Goal: Task Accomplishment & Management: Complete application form

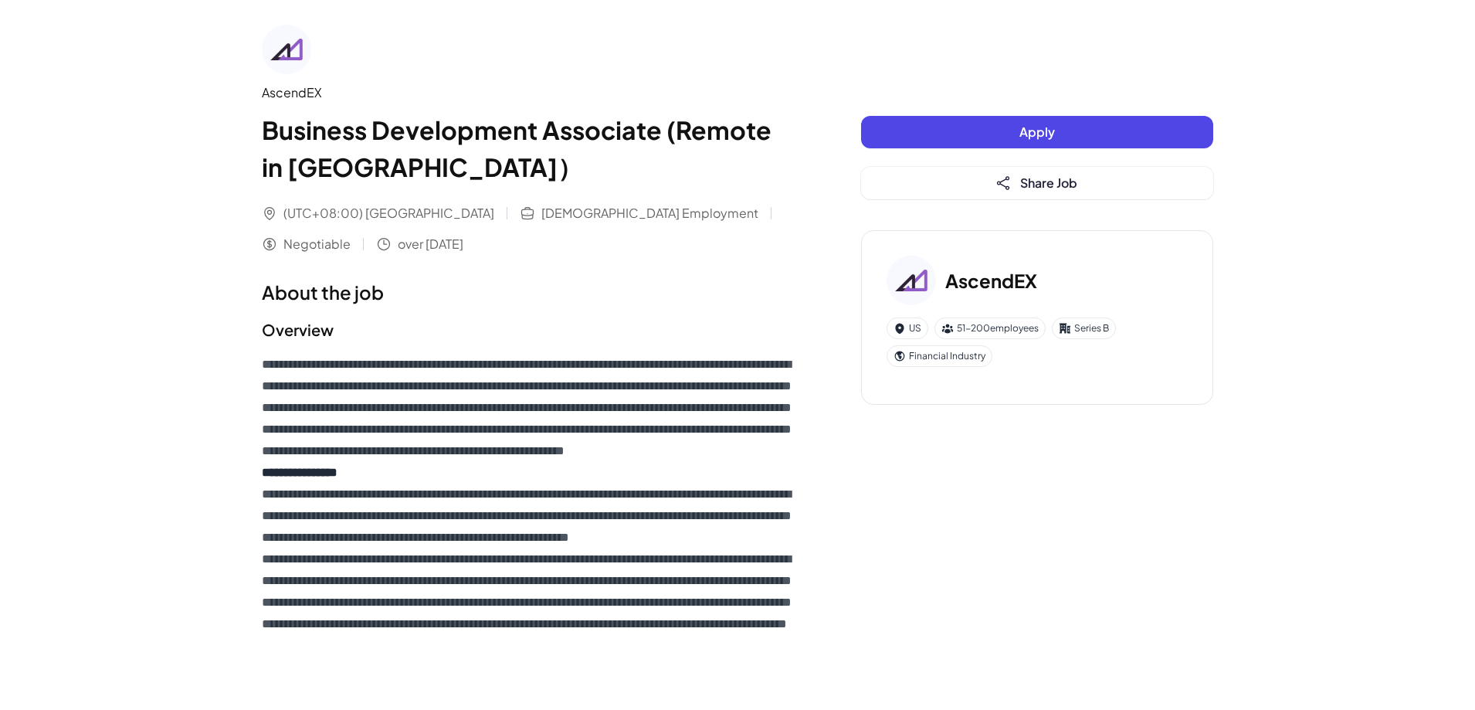
click at [970, 121] on button "Apply" at bounding box center [1037, 132] width 352 height 32
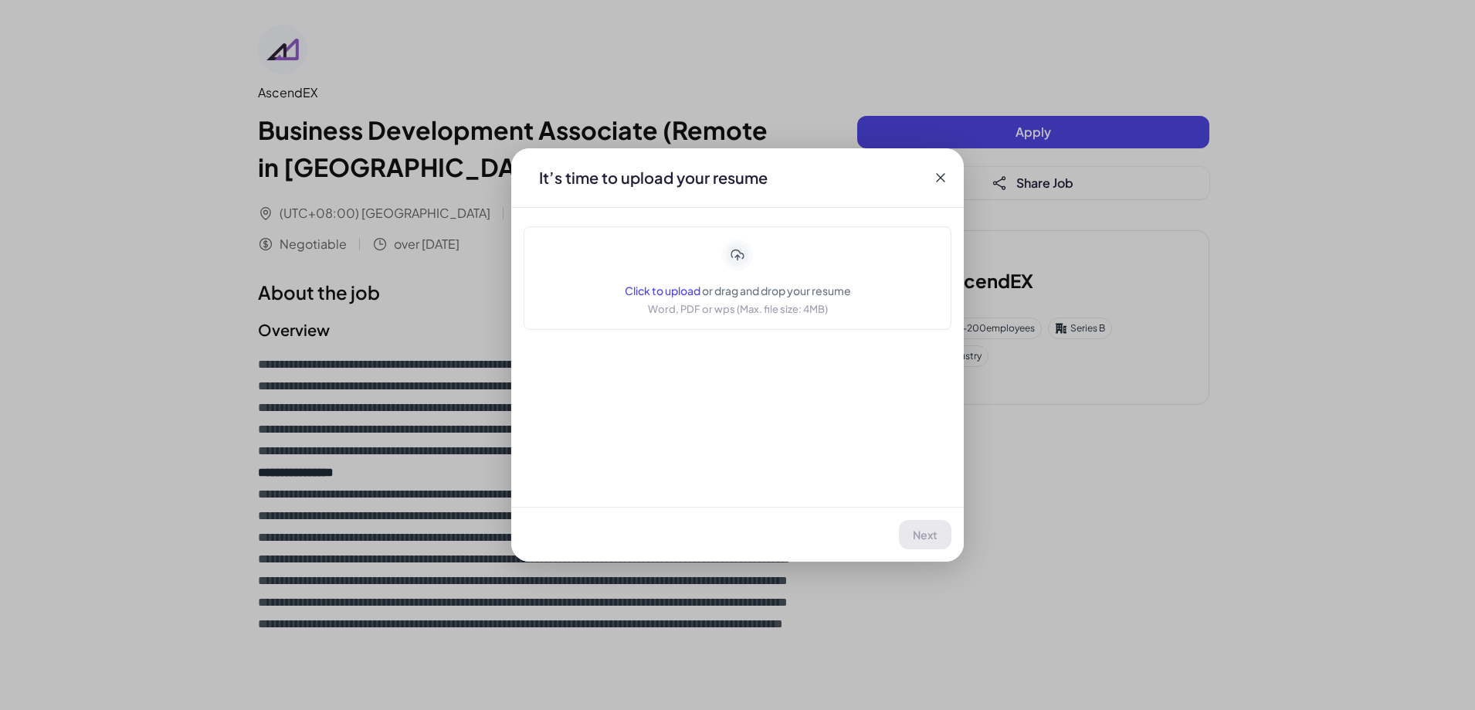
click at [673, 281] on div "Click to upload or drag and drop your resume Word, PDF or wps (Max. file size: …" at bounding box center [738, 277] width 226 height 77
click at [916, 539] on span "Next" at bounding box center [926, 535] width 25 height 14
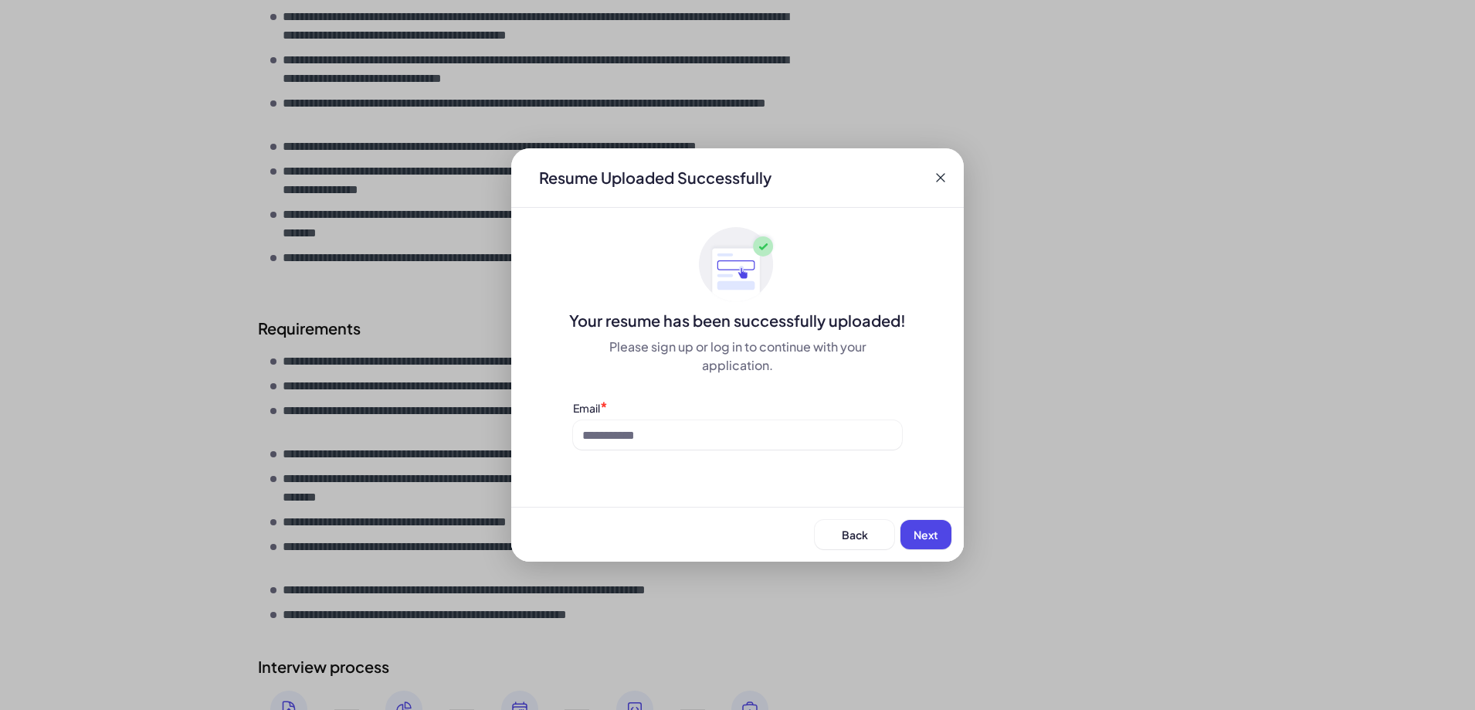
scroll to position [797, 0]
click at [818, 417] on div "Email *" at bounding box center [737, 424] width 329 height 50
click at [793, 430] on input at bounding box center [737, 434] width 329 height 29
type input "**********"
click at [912, 528] on button "Next" at bounding box center [926, 534] width 51 height 29
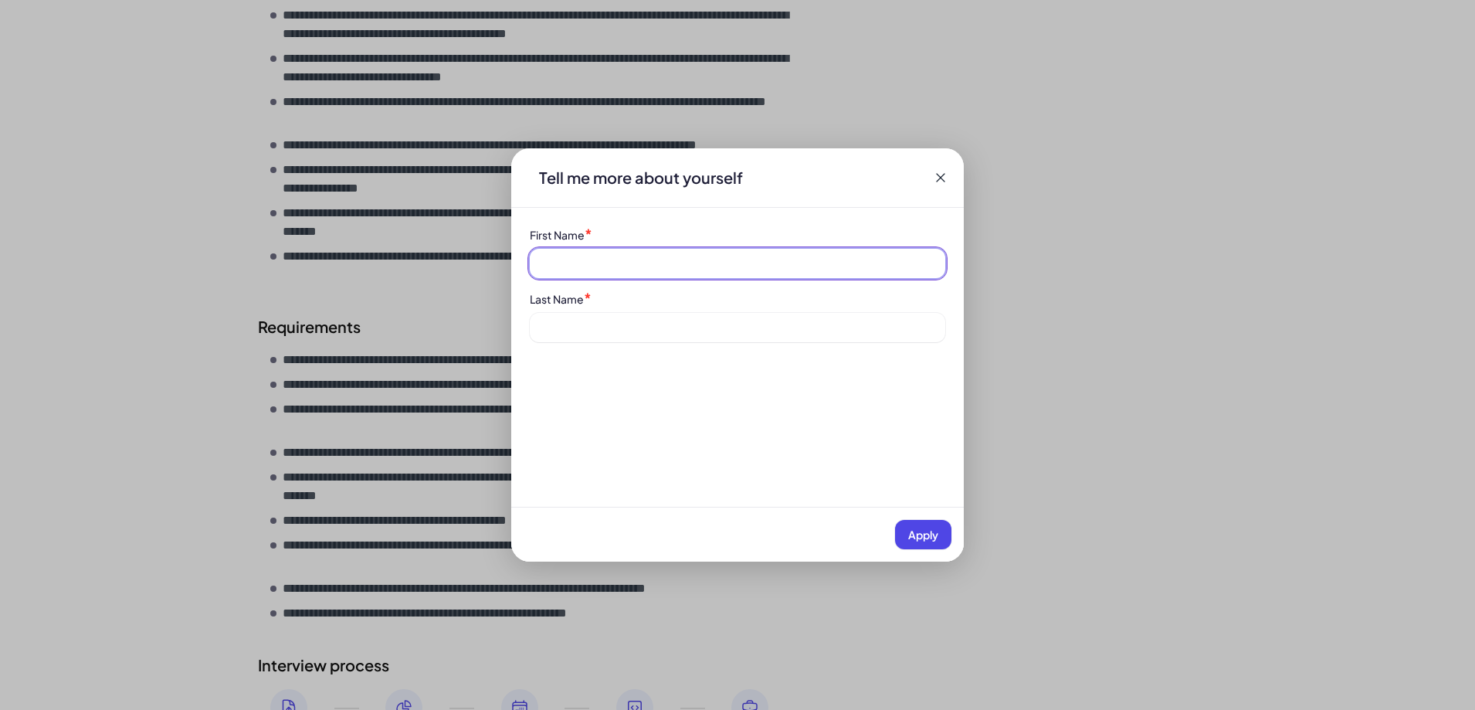
click at [815, 266] on input at bounding box center [738, 263] width 416 height 29
type input "*****"
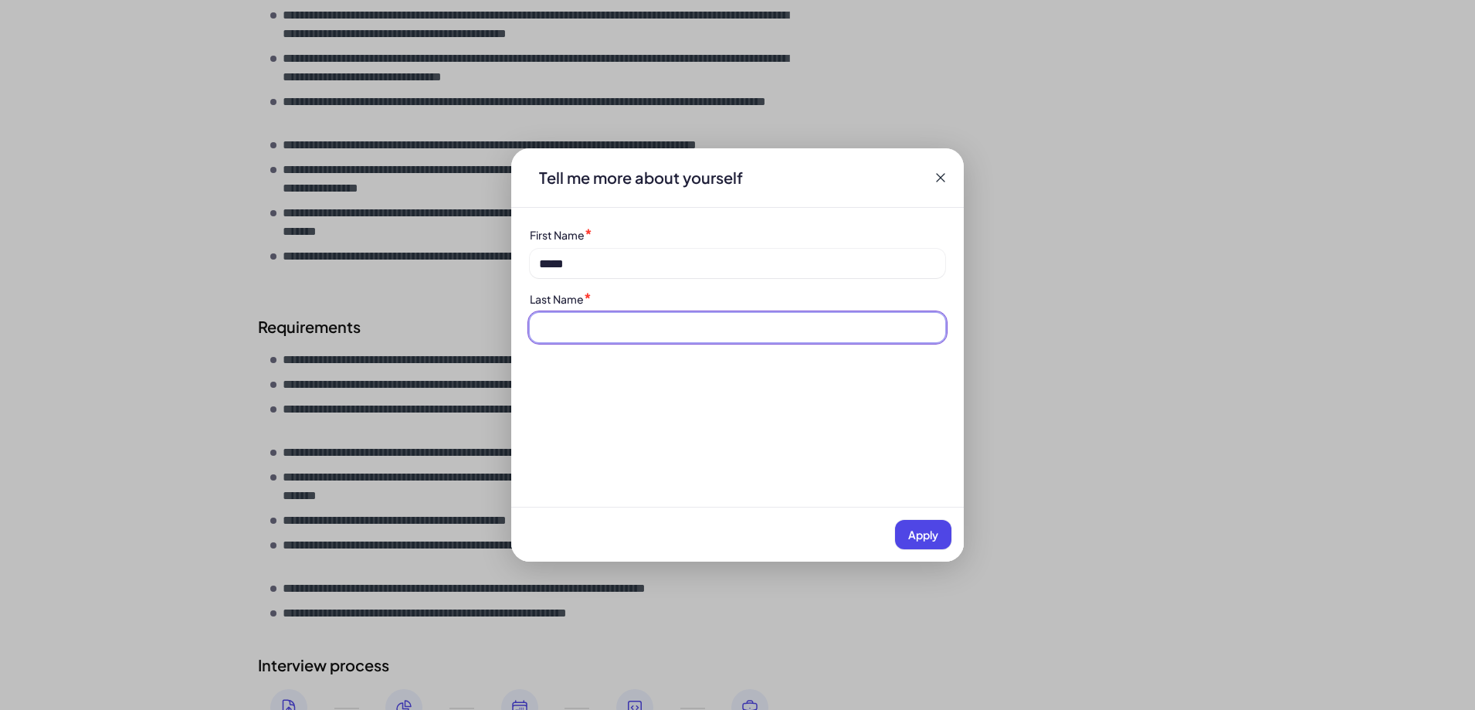
drag, startPoint x: 740, startPoint y: 327, endPoint x: 726, endPoint y: 342, distance: 20.2
click at [740, 327] on input at bounding box center [738, 327] width 416 height 29
click at [901, 539] on button "Apply" at bounding box center [923, 534] width 56 height 29
click at [775, 348] on div "Last Name is required" at bounding box center [738, 352] width 416 height 15
click at [769, 311] on div "Last Name * Last Name is required" at bounding box center [738, 325] width 416 height 70
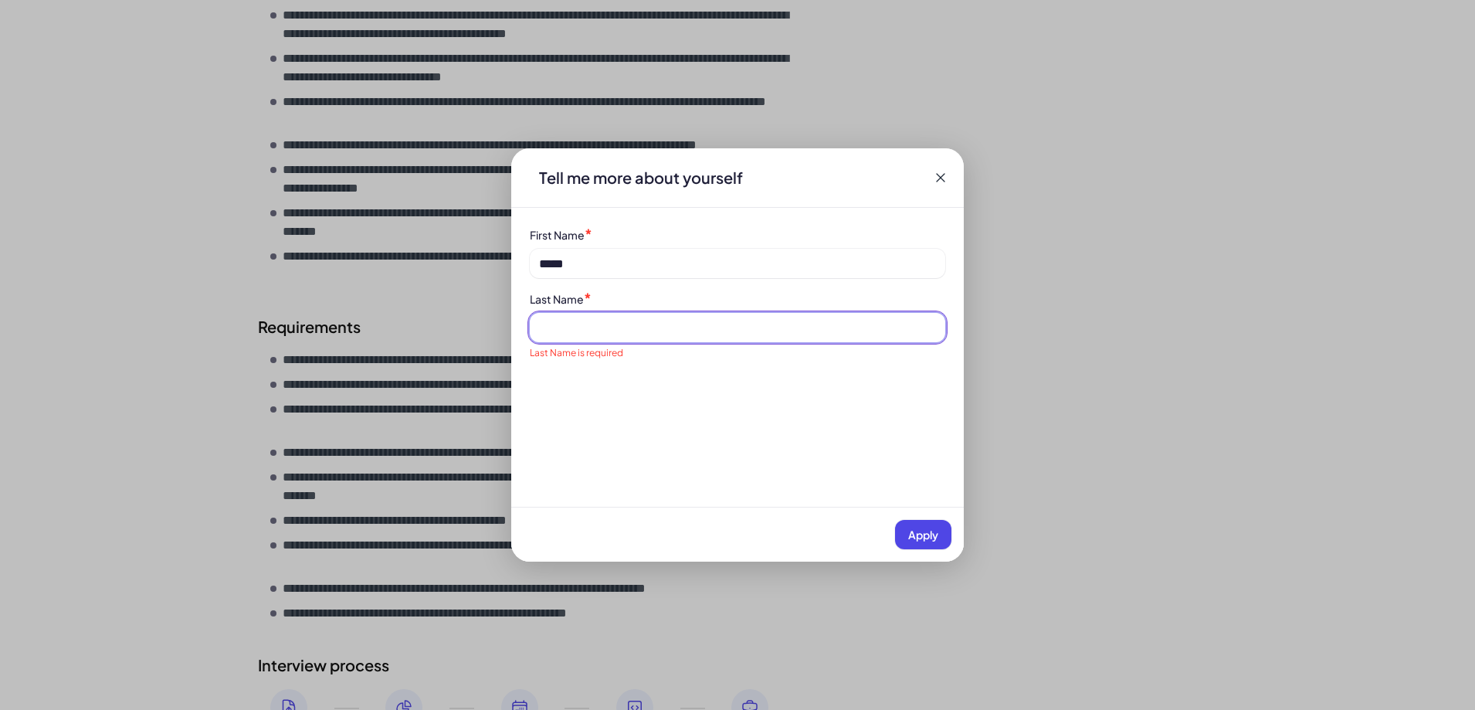
click at [710, 316] on input at bounding box center [738, 327] width 416 height 29
type input "***"
click at [898, 525] on button "Apply" at bounding box center [923, 534] width 56 height 29
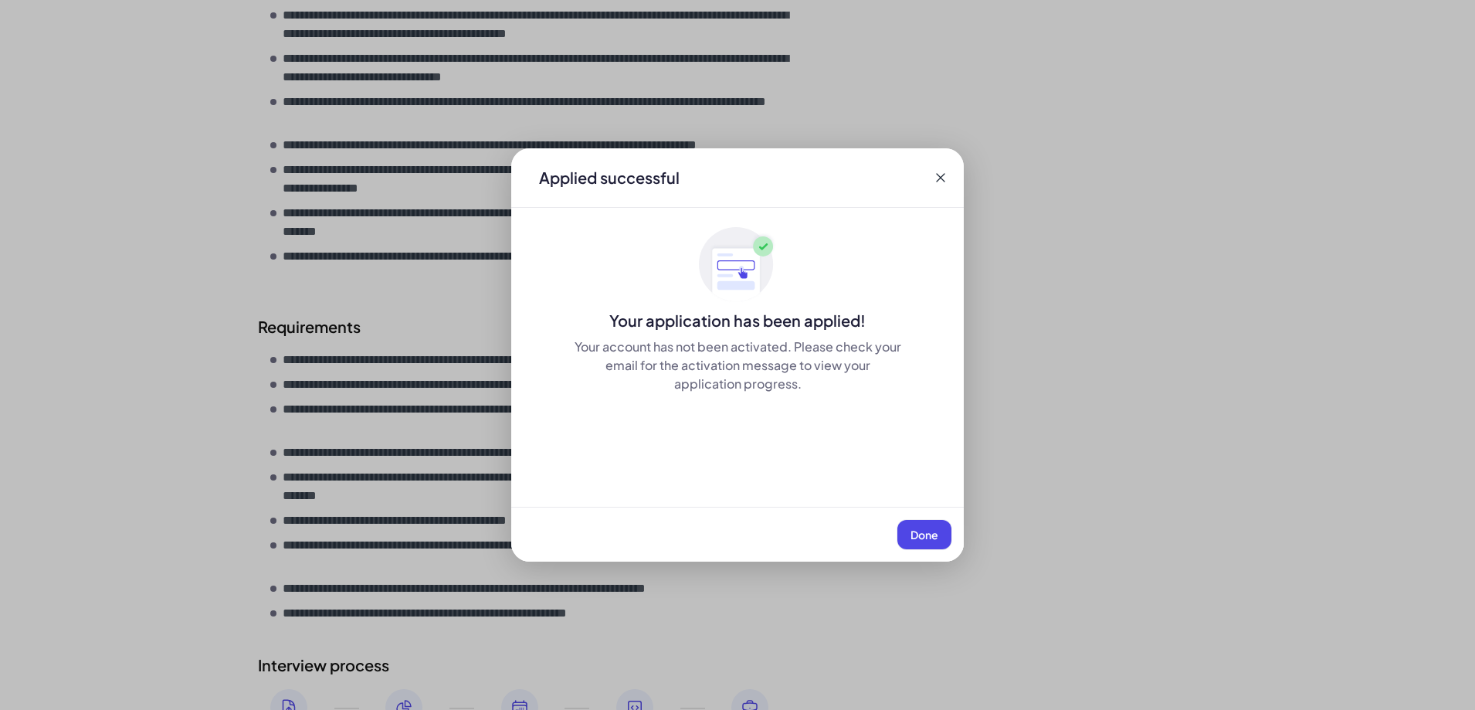
click at [915, 528] on span "Done" at bounding box center [925, 535] width 28 height 14
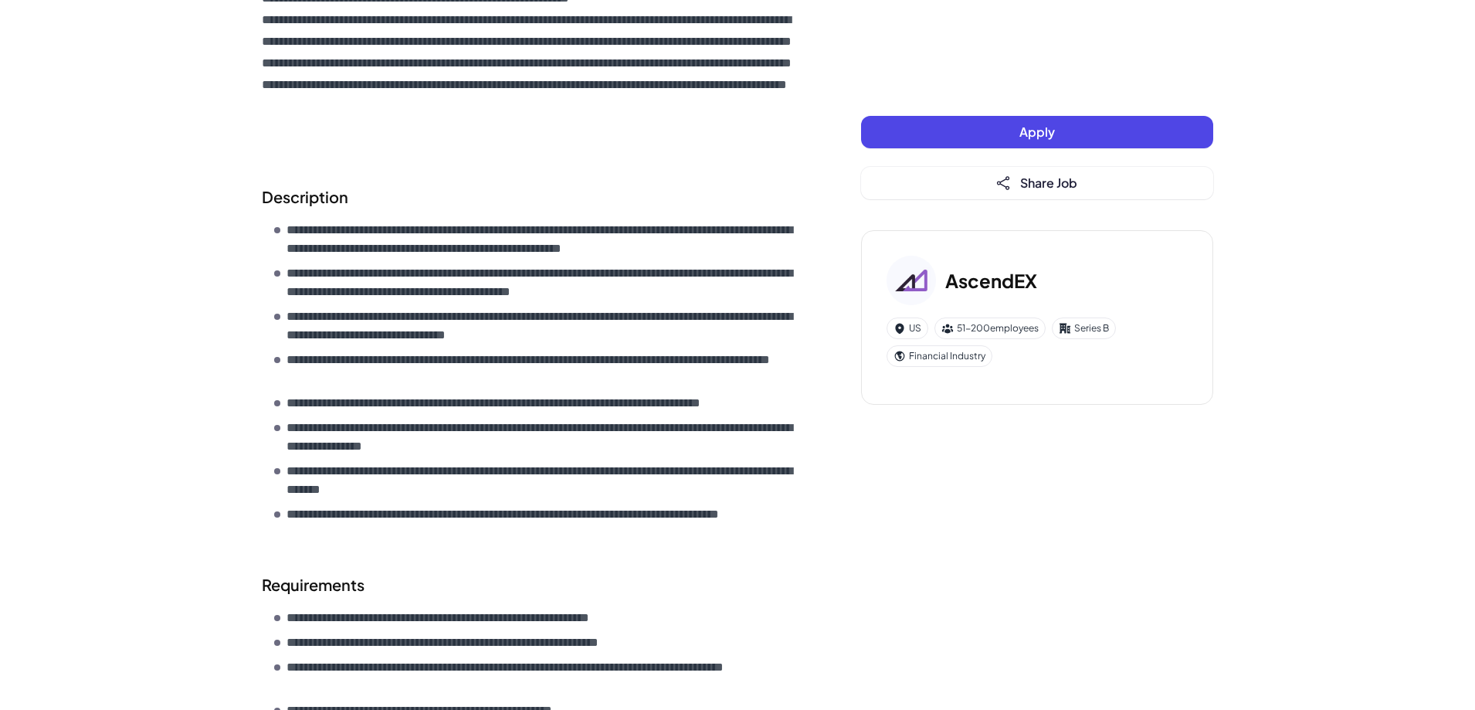
scroll to position [334, 0]
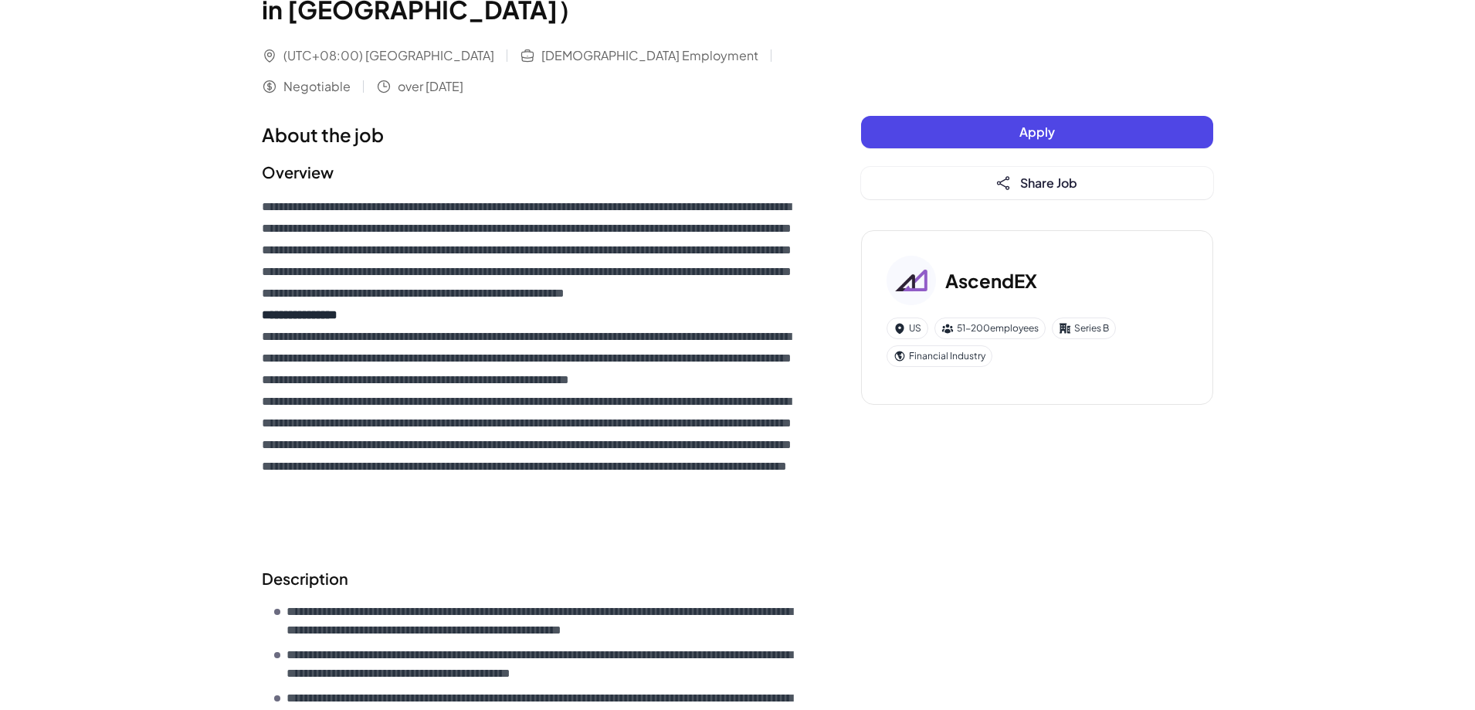
scroll to position [154, 0]
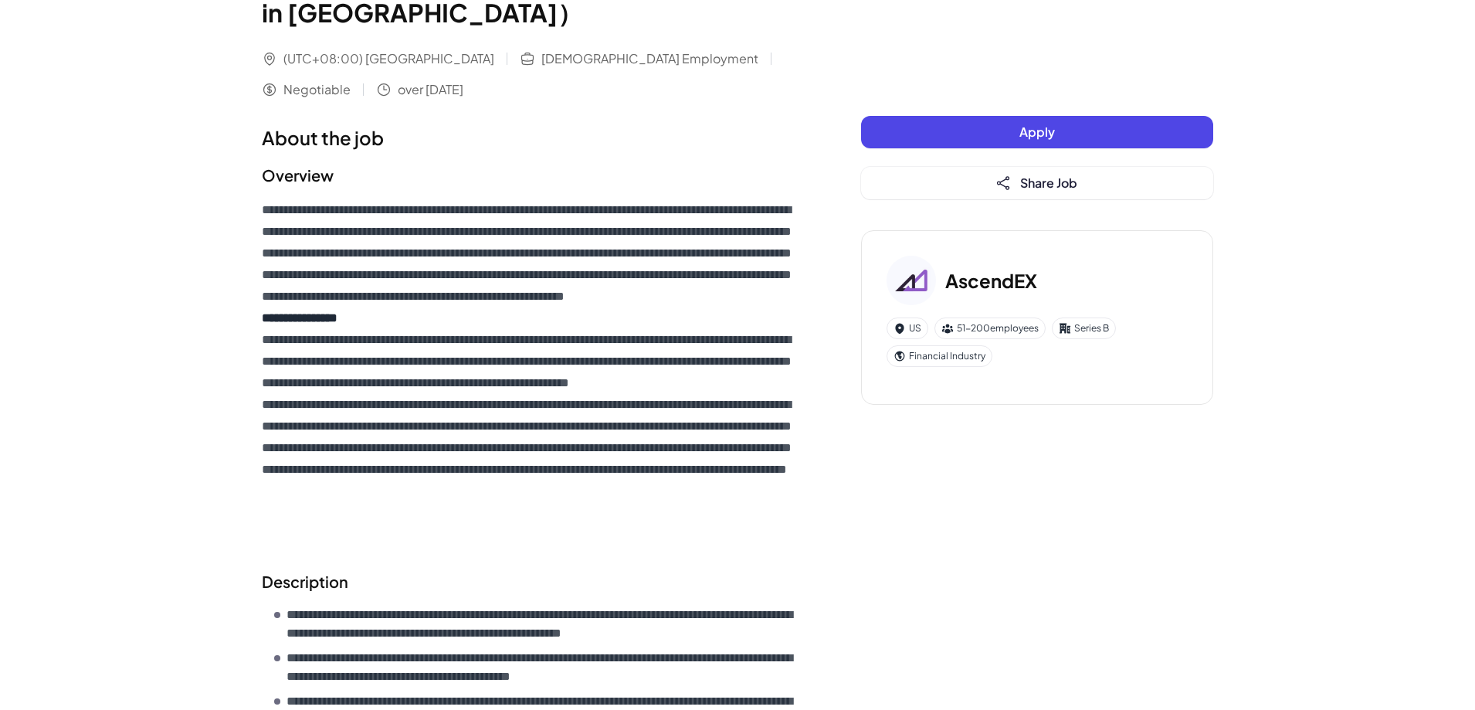
click at [1064, 137] on button "Apply" at bounding box center [1037, 132] width 352 height 32
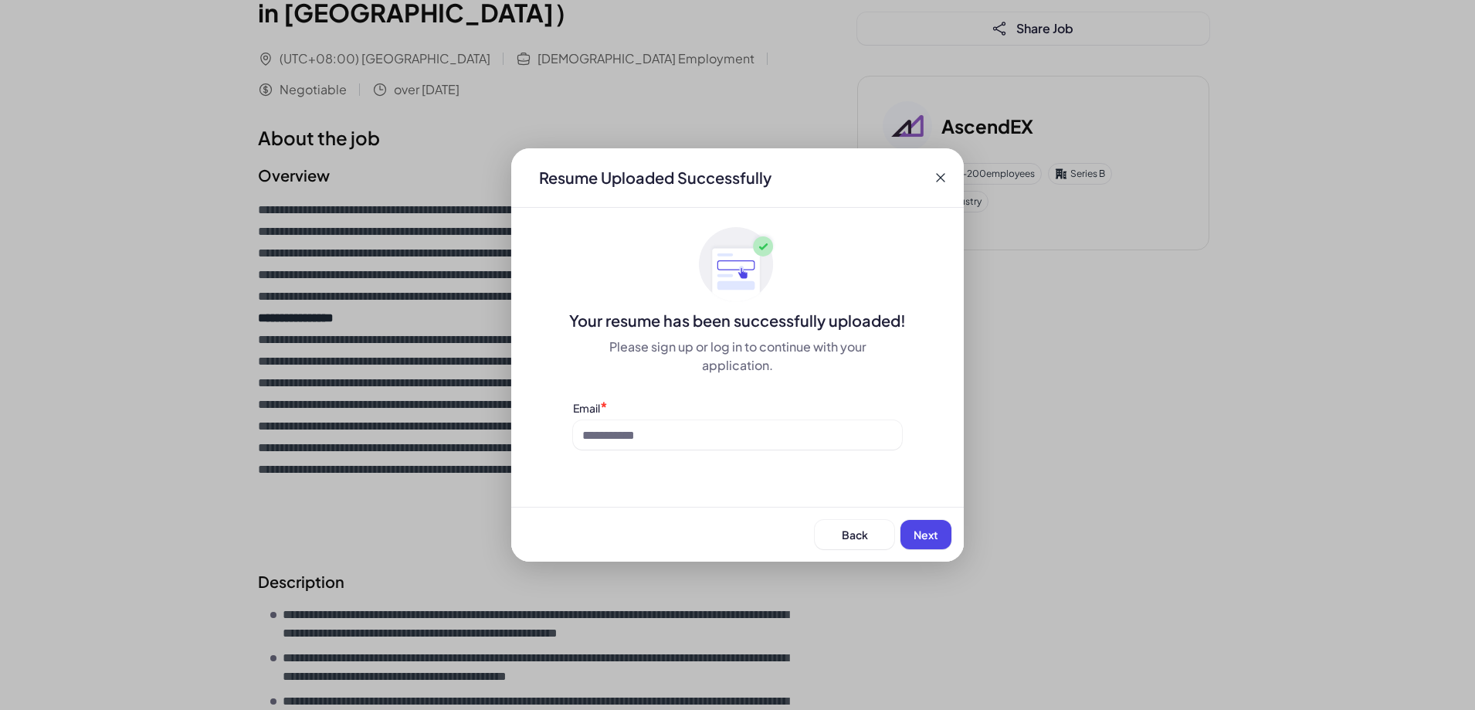
click at [930, 177] on div "Resume Uploaded Successfully" at bounding box center [737, 177] width 453 height 59
click at [930, 182] on div "Resume Uploaded Successfully" at bounding box center [737, 177] width 453 height 59
click at [801, 436] on input at bounding box center [737, 434] width 329 height 29
type input "**********"
click at [925, 531] on span "Next" at bounding box center [926, 535] width 25 height 14
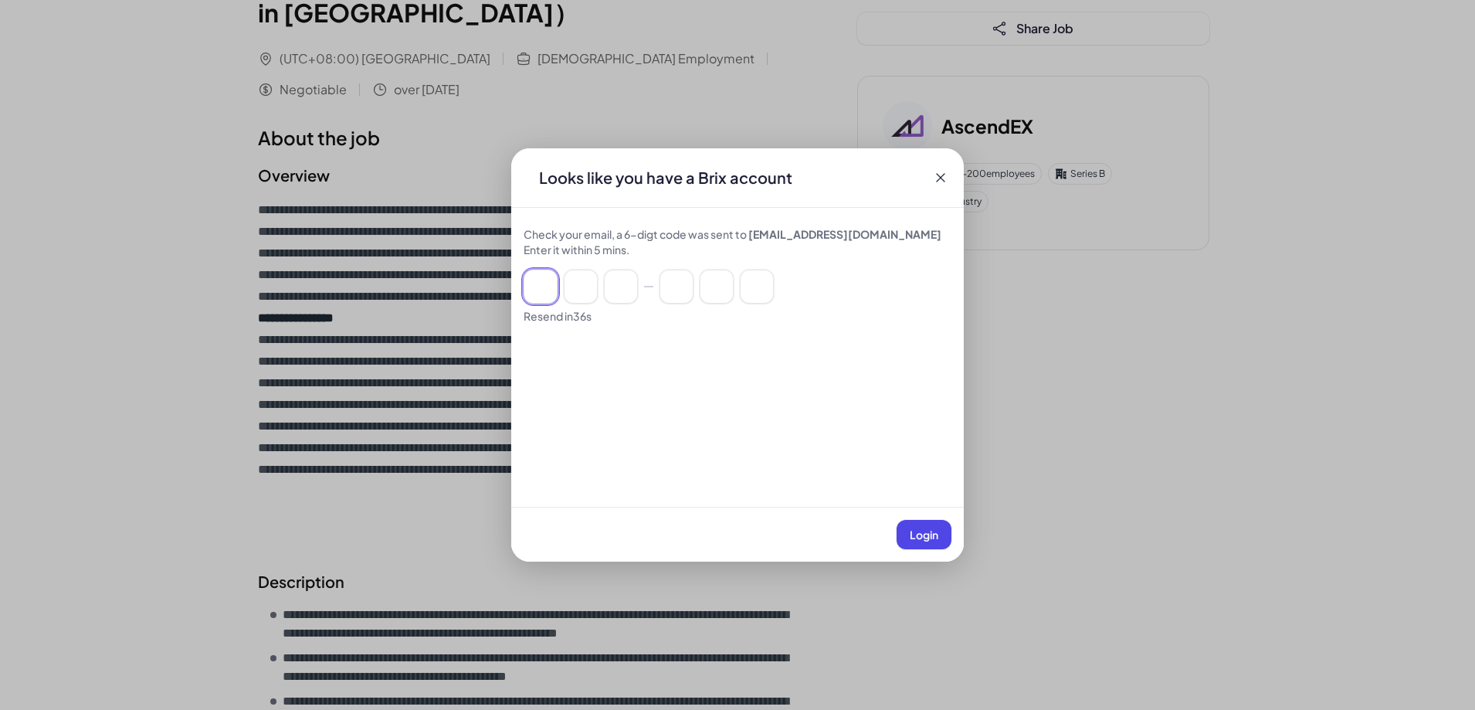
click at [545, 298] on input at bounding box center [541, 287] width 34 height 34
paste input "******"
type input "*"
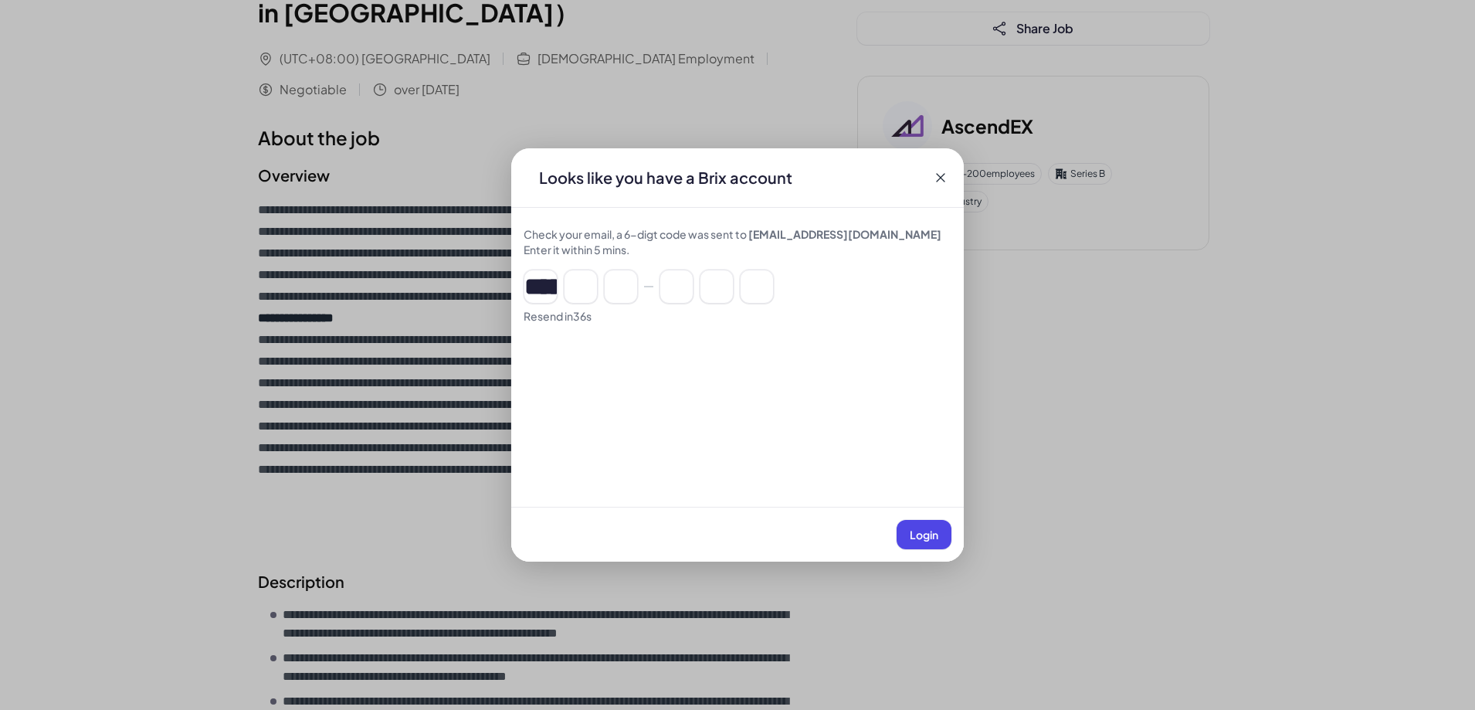
type input "*"
click at [915, 535] on span "Login" at bounding box center [924, 535] width 29 height 14
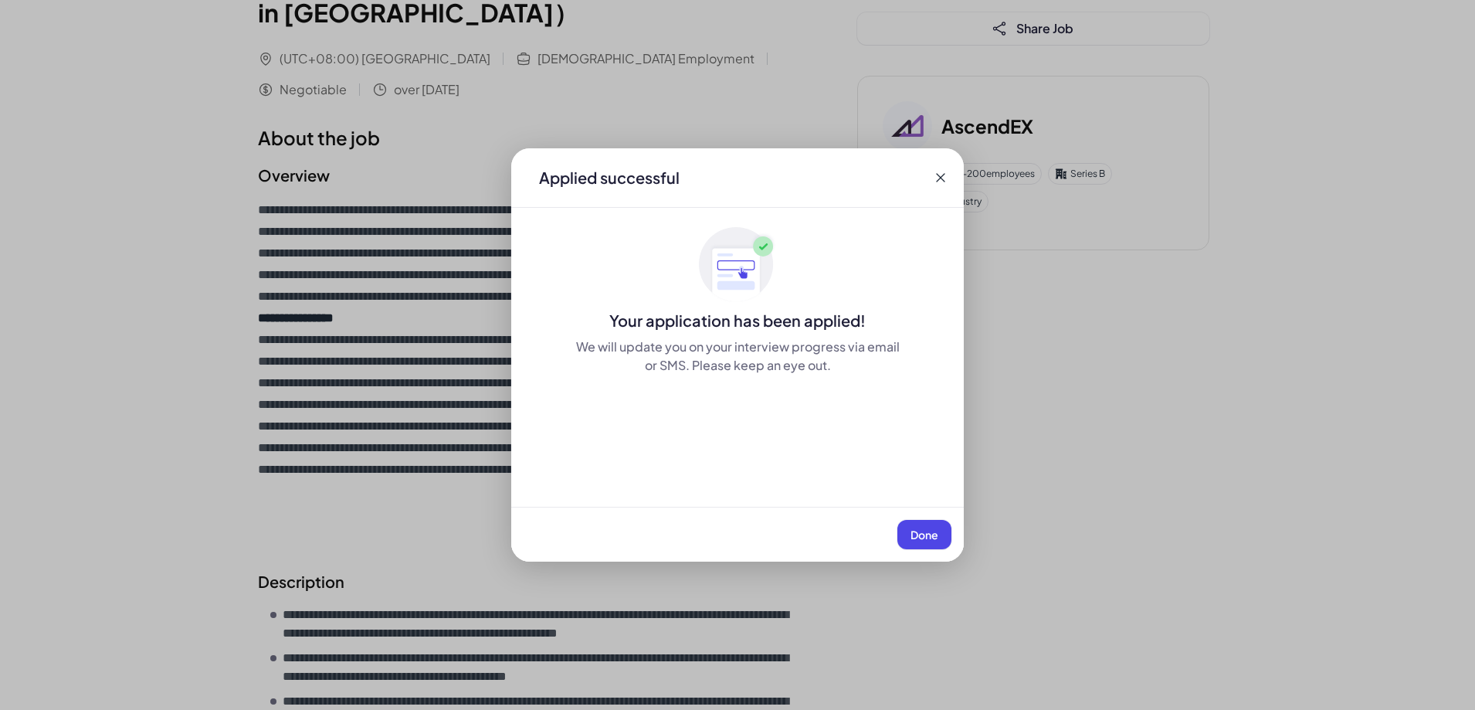
click at [912, 531] on span "Done" at bounding box center [925, 535] width 28 height 14
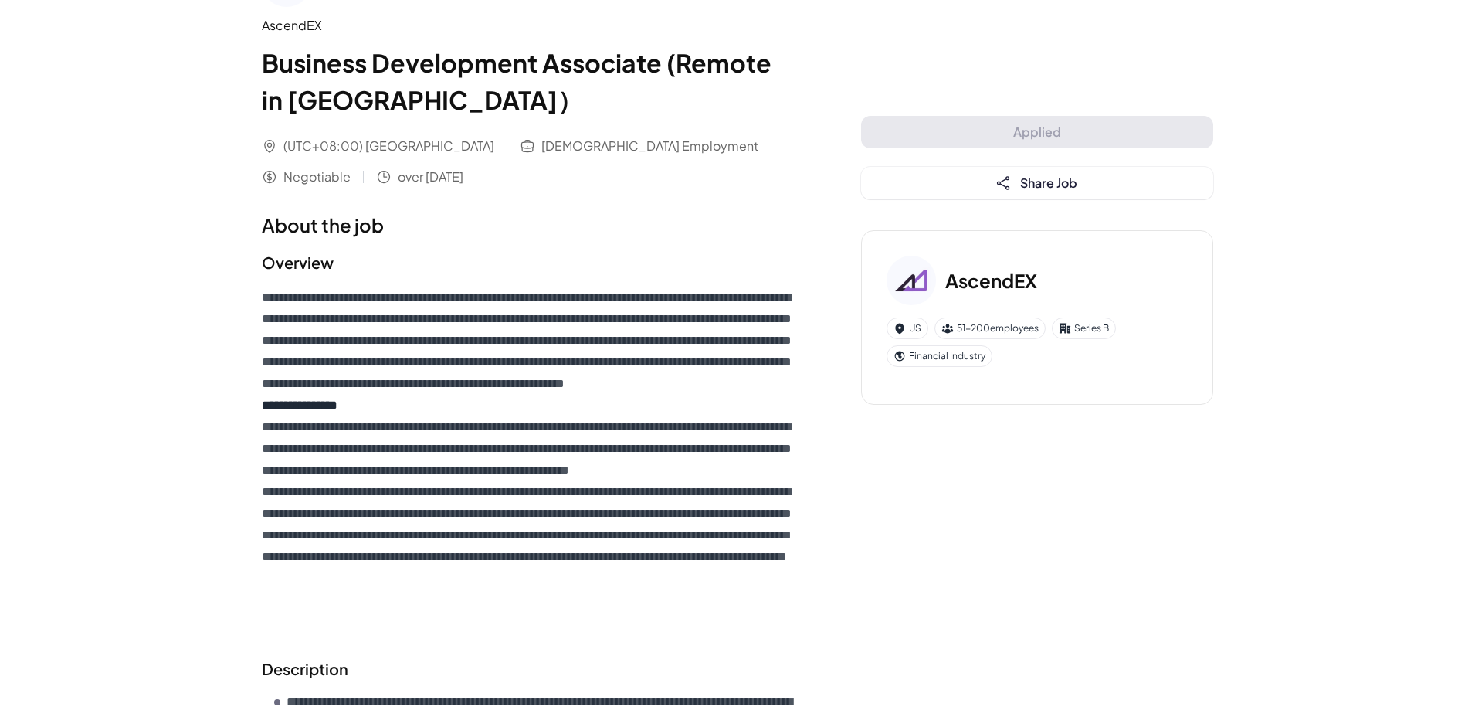
scroll to position [0, 0]
